Goal: Task Accomplishment & Management: Complete application form

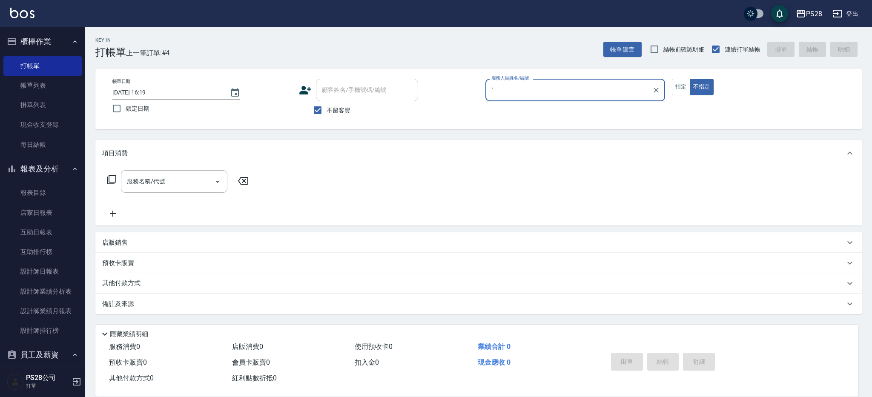
type input "ˋ"
click at [689, 79] on button "不指定" at bounding box center [701, 87] width 24 height 17
type button "false"
click at [526, 83] on div "服務人員姓名/編號 服務人員姓名/編號" at bounding box center [575, 90] width 180 height 23
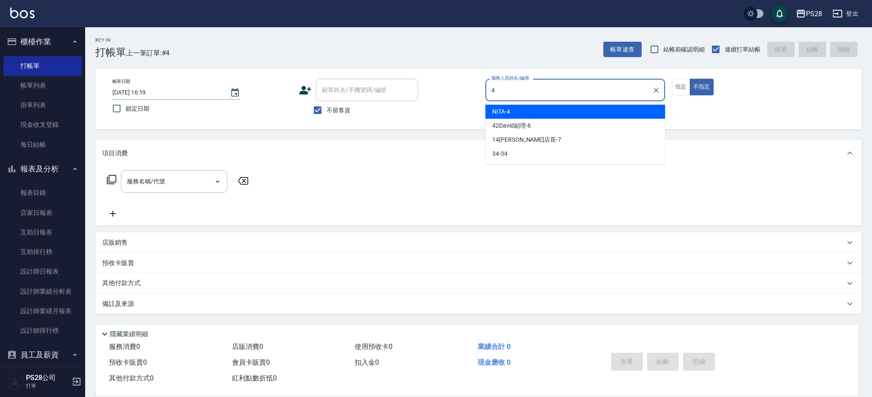
type input "NITA-4"
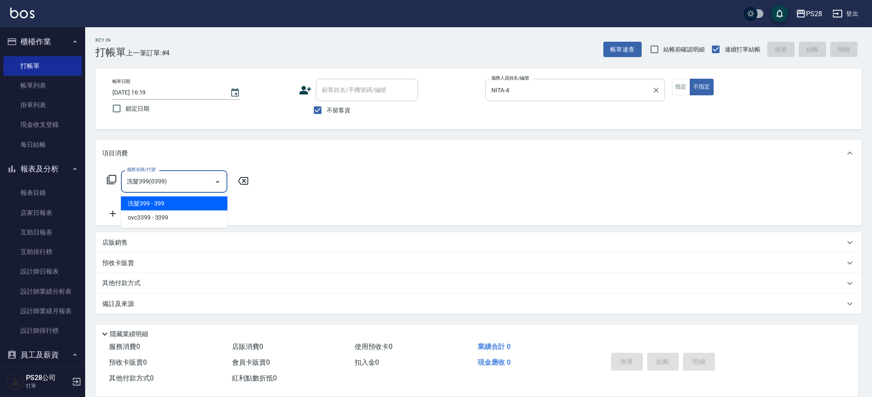
type input "洗髮399(0399)"
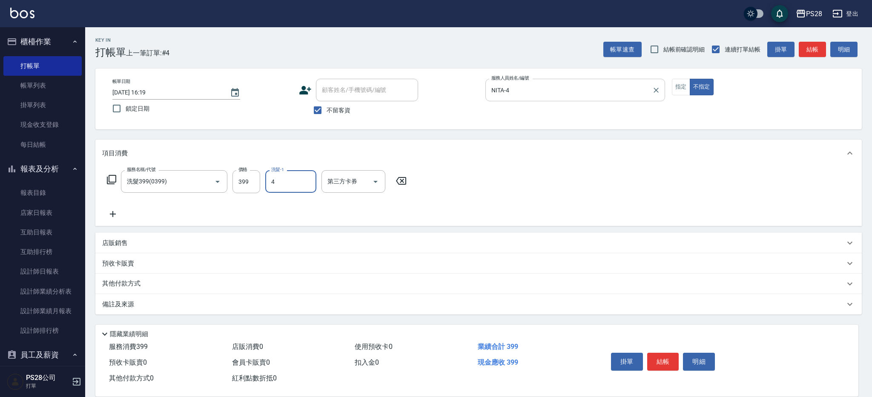
type input "NITA-4"
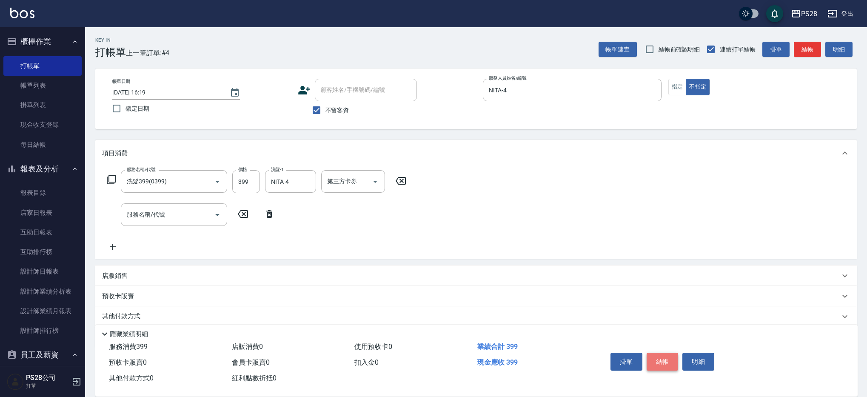
click at [650, 355] on button "結帳" at bounding box center [663, 362] width 32 height 18
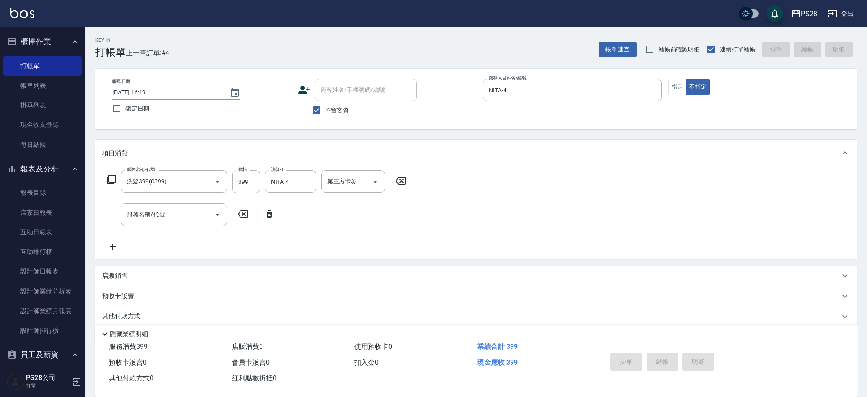
type input "[DATE] 20:36"
